Goal: Use online tool/utility: Utilize a website feature to perform a specific function

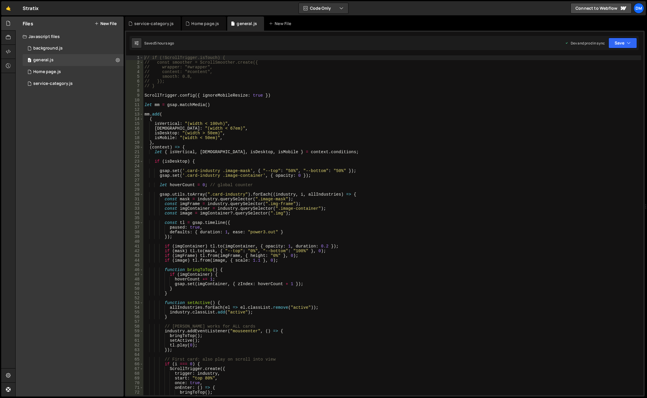
click at [375, 157] on div "// if (!ScrollTrigger.isTouch) { // const smoother = ScrollSmoother.create({ //…" at bounding box center [392, 229] width 498 height 349
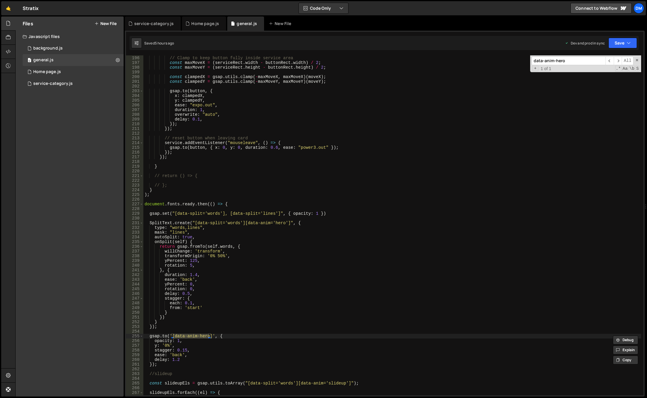
scroll to position [954, 0]
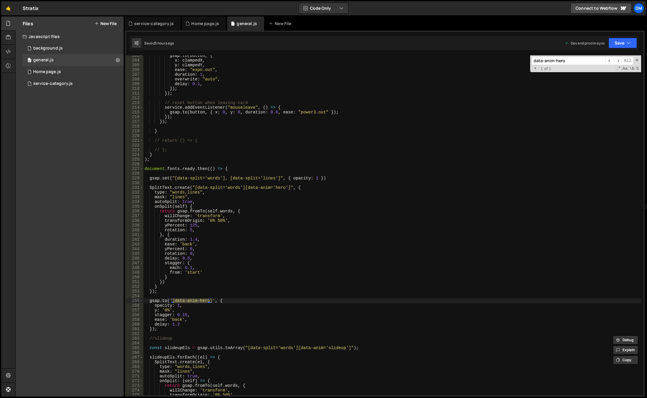
type input "data-anim-hero"
click at [216, 315] on div "gsap . to ( button , { x : clampedX , y : clampedY , ease : "expo.out" , durati…" at bounding box center [392, 227] width 498 height 349
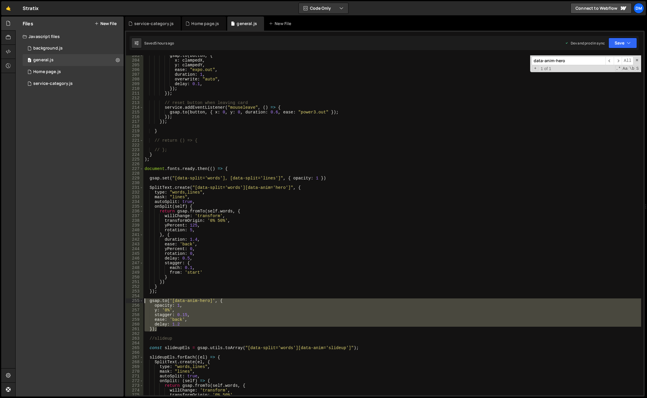
drag, startPoint x: 170, startPoint y: 330, endPoint x: 139, endPoint y: 301, distance: 42.7
click at [139, 301] on div "stagger: 0.15, 203 204 205 206 207 208 209 210 211 212 213 214 215 216 217 218 …" at bounding box center [385, 225] width 518 height 340
paste textarea "});"
type textarea "});"
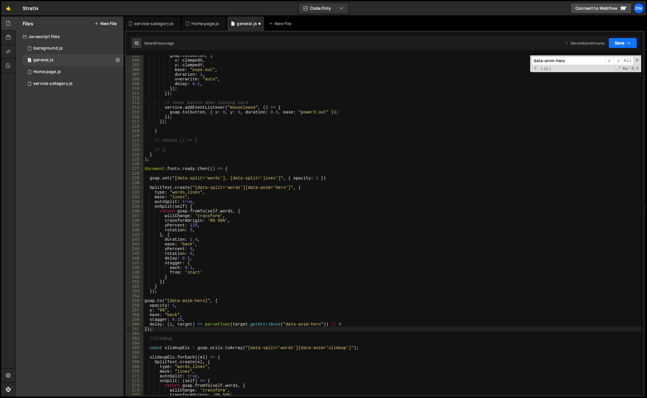
drag, startPoint x: 630, startPoint y: 42, endPoint x: 622, endPoint y: 57, distance: 17.4
click at [630, 42] on icon "button" at bounding box center [629, 43] width 4 height 6
drag, startPoint x: 604, startPoint y: 82, endPoint x: 610, endPoint y: 56, distance: 27.4
click at [604, 82] on div "Saved 5 hours ago" at bounding box center [603, 83] width 61 height 7
drag, startPoint x: 619, startPoint y: 38, endPoint x: 608, endPoint y: 50, distance: 16.1
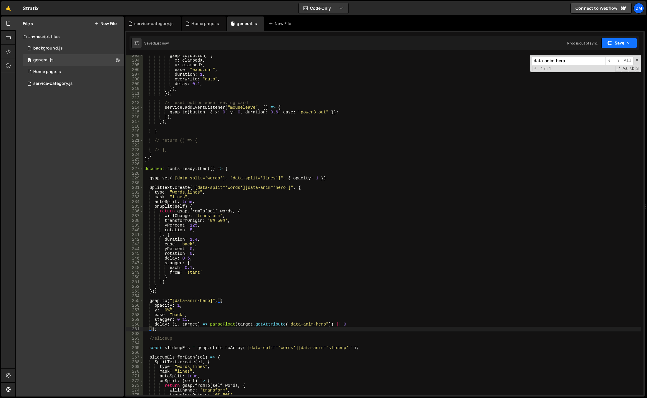
click at [619, 38] on button "Save" at bounding box center [620, 43] width 36 height 11
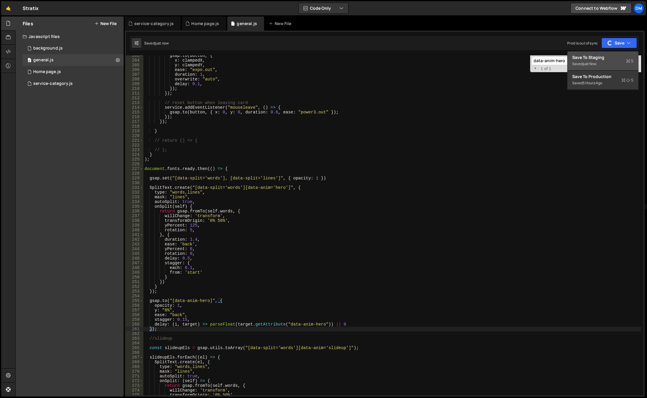
click at [603, 57] on div "Save to Staging S" at bounding box center [603, 57] width 61 height 6
